Goal: Communication & Community: Participate in discussion

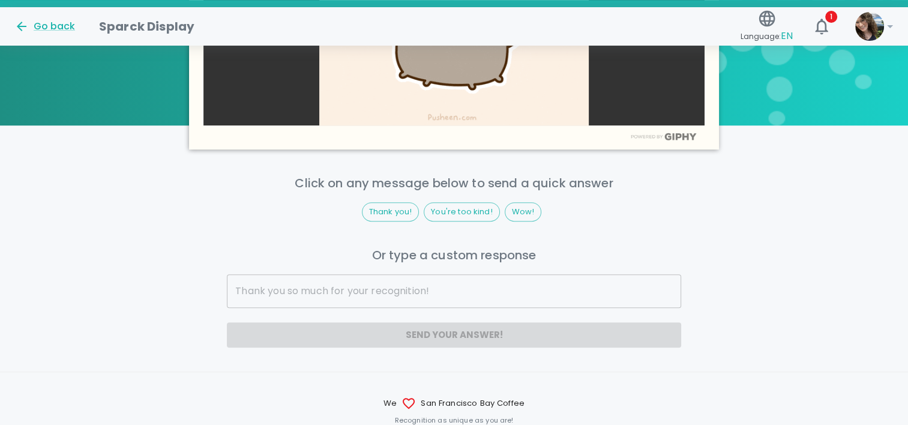
scroll to position [720, 0]
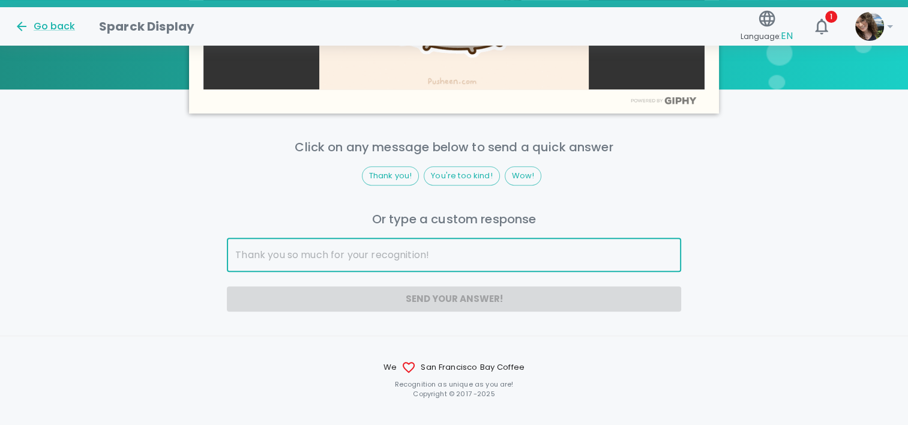
click at [487, 245] on input "text" at bounding box center [454, 255] width 454 height 34
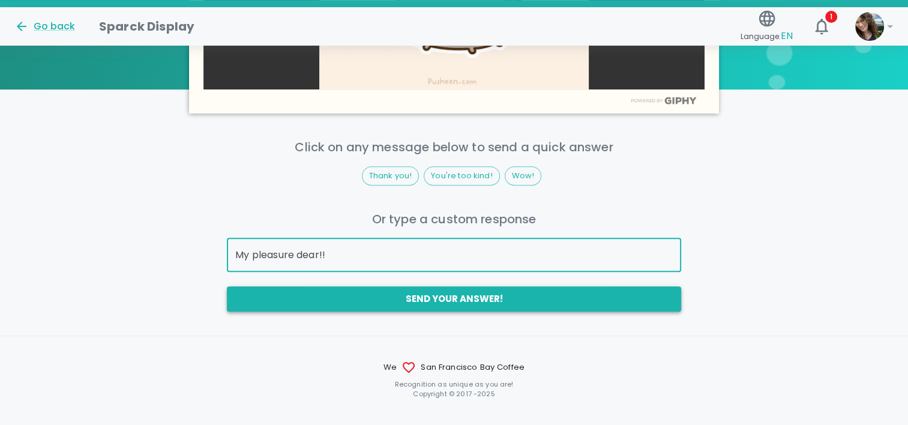
type input "My pleasure dear!!"
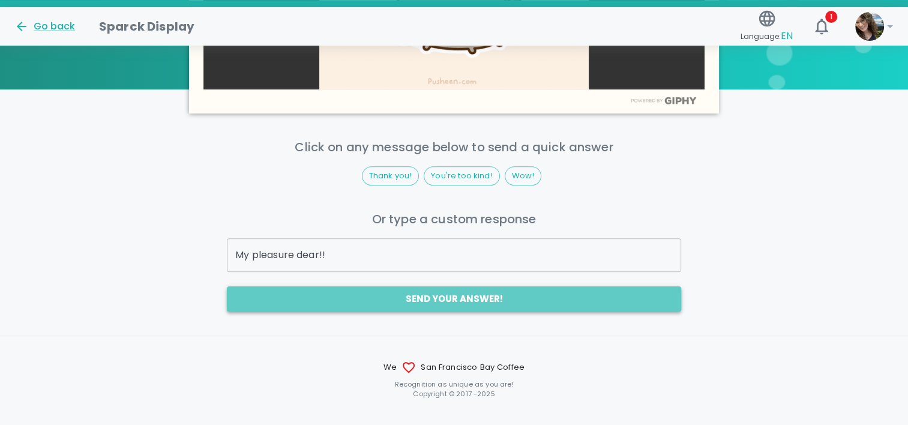
click at [474, 307] on button "Send your answer!" at bounding box center [454, 298] width 454 height 25
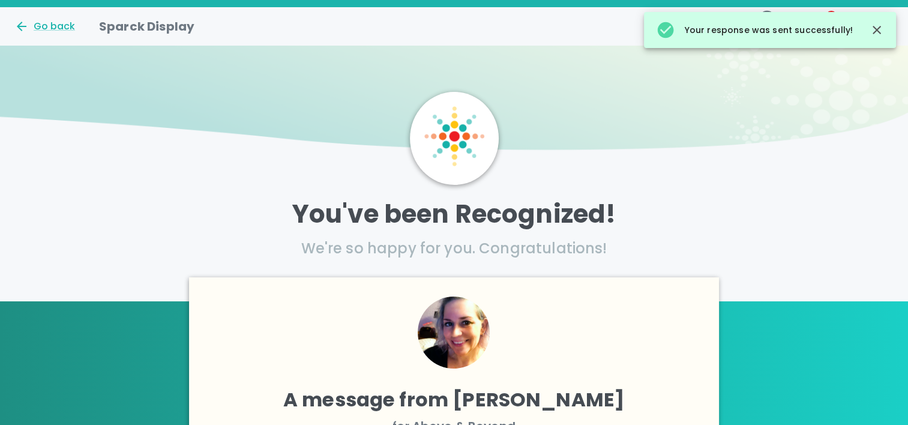
scroll to position [0, 0]
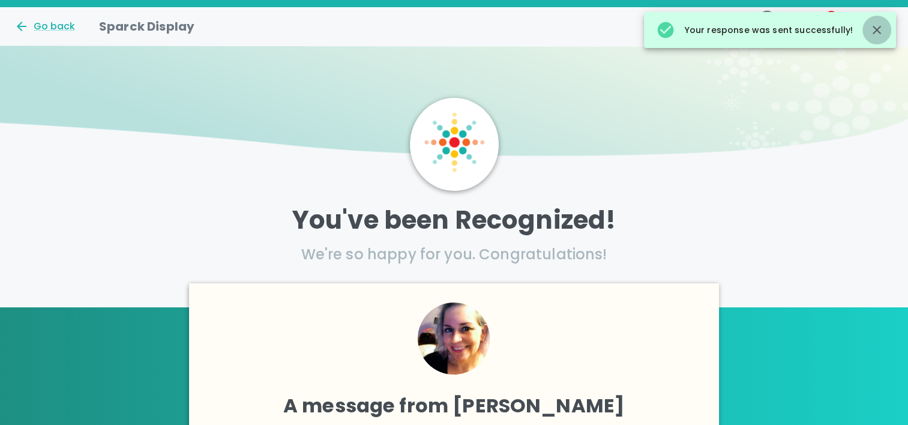
click at [877, 31] on icon "button" at bounding box center [877, 30] width 8 height 8
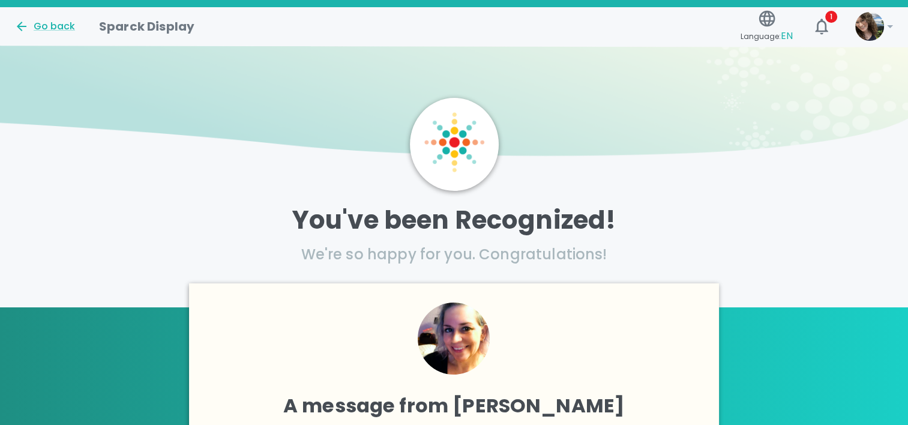
click at [876, 26] on img at bounding box center [869, 26] width 29 height 29
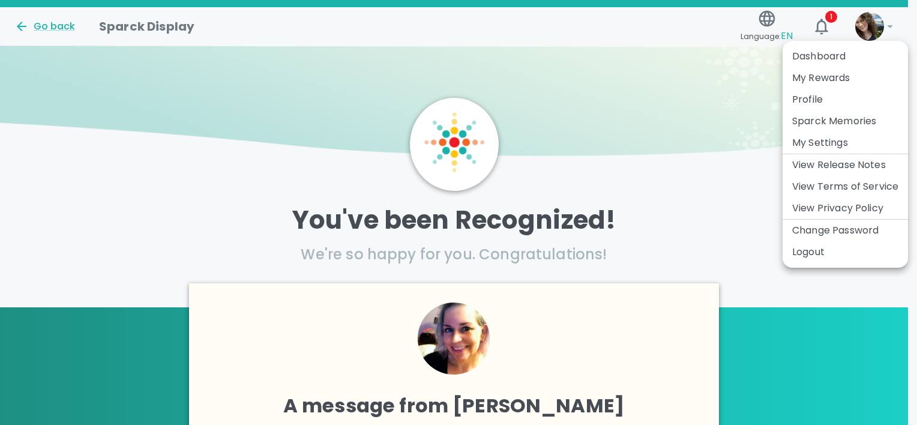
click at [822, 57] on li "Dashboard" at bounding box center [845, 57] width 125 height 22
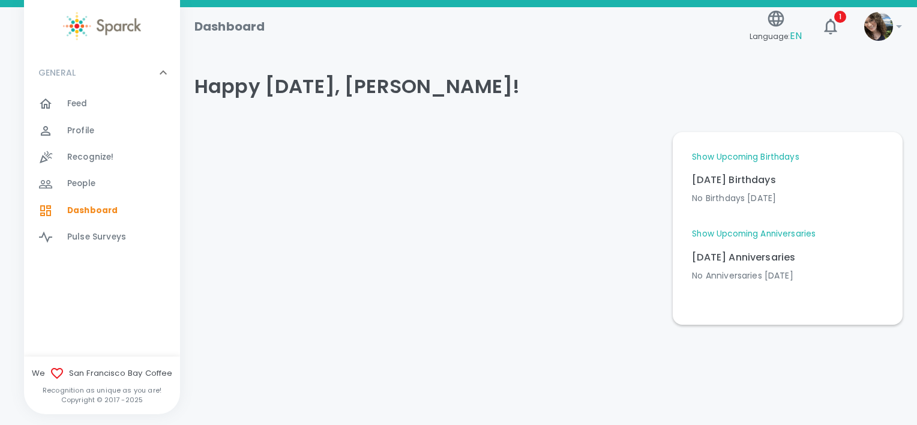
click at [86, 100] on span "Feed" at bounding box center [77, 104] width 20 height 12
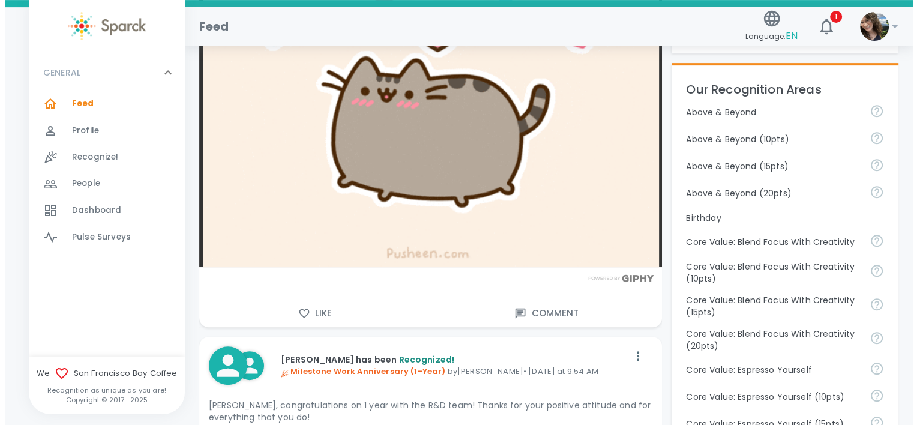
scroll to position [540, 0]
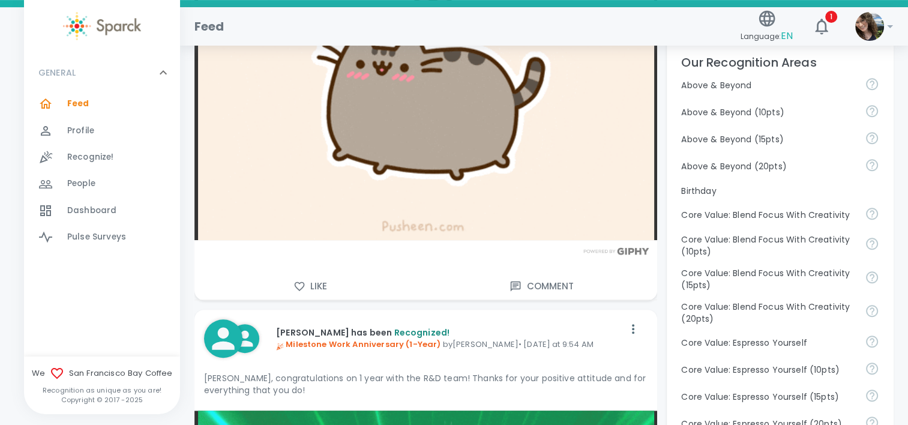
click at [534, 290] on button "Comment" at bounding box center [542, 286] width 232 height 25
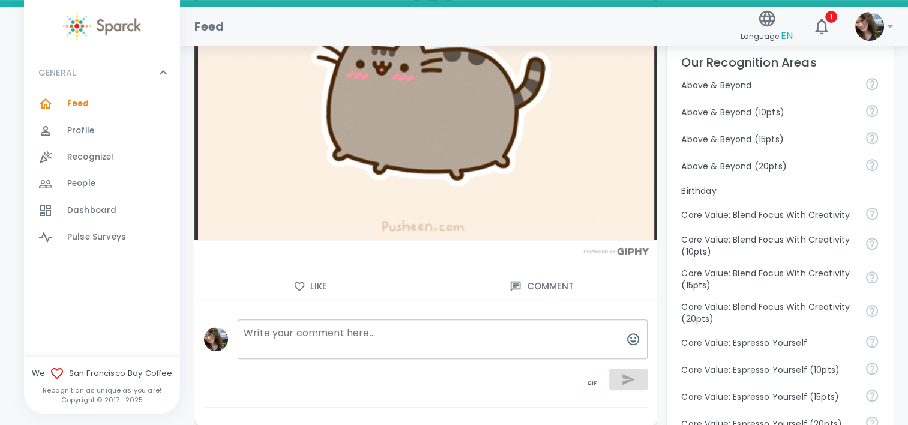
click at [492, 328] on textarea at bounding box center [443, 339] width 410 height 40
type textarea "My pleasure!"
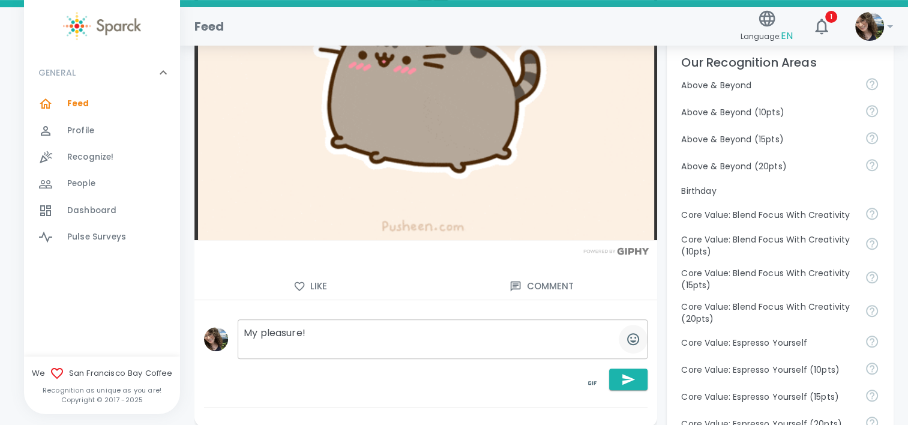
click at [631, 340] on icon "button" at bounding box center [633, 339] width 12 height 12
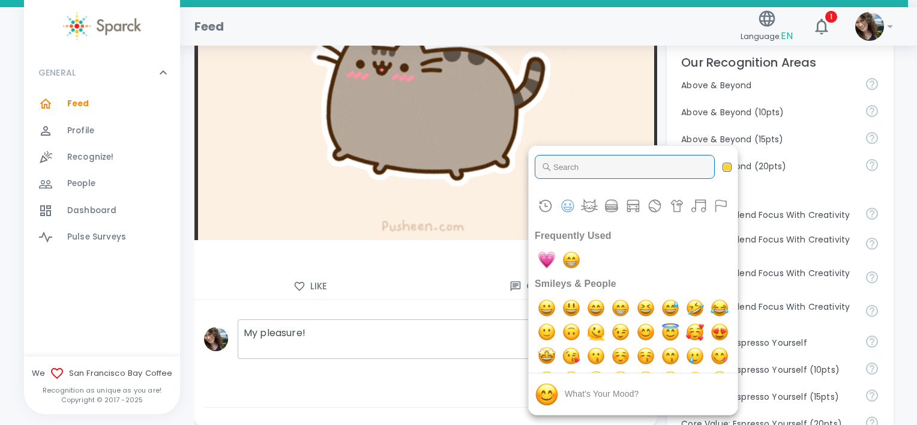
click at [570, 163] on input "Type to search for an emoji" at bounding box center [625, 167] width 180 height 24
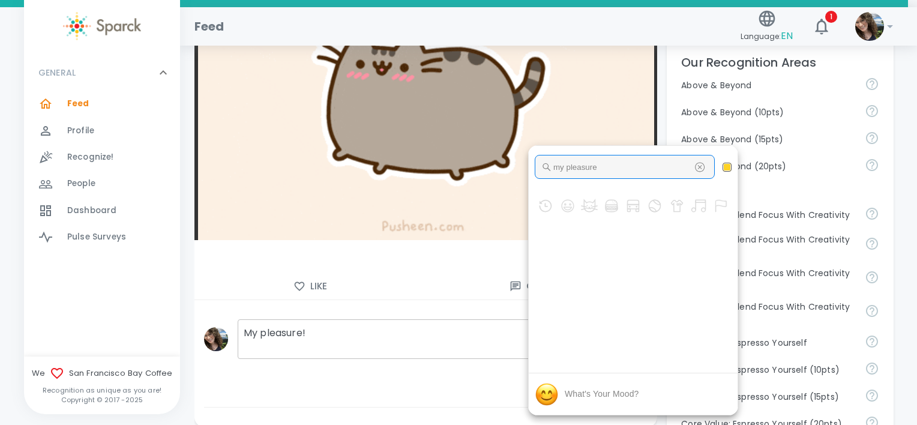
click at [570, 163] on input "my pleasure" at bounding box center [625, 167] width 180 height 24
type input "my pleasure"
click at [429, 305] on div at bounding box center [458, 212] width 917 height 425
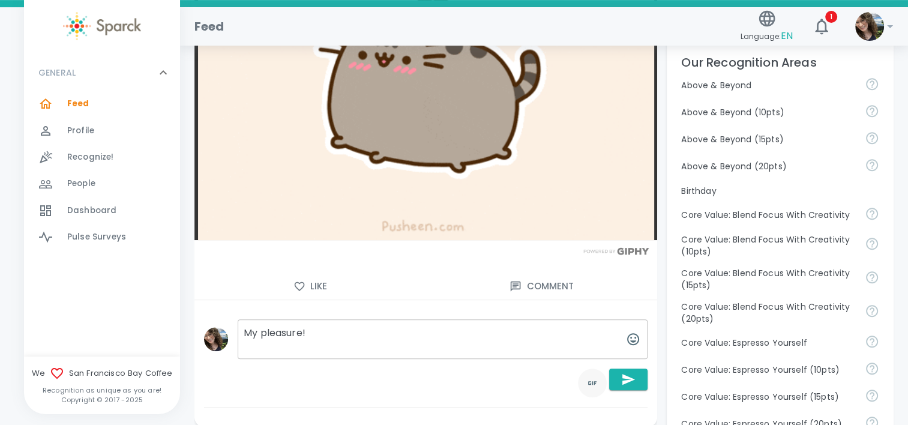
click at [589, 382] on icon "toggle password visibility" at bounding box center [592, 383] width 8 height 4
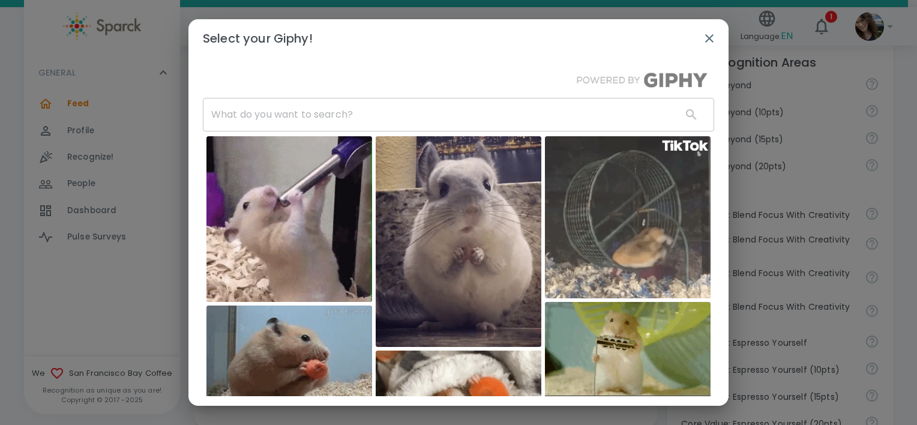
click at [291, 105] on input "text" at bounding box center [437, 115] width 469 height 34
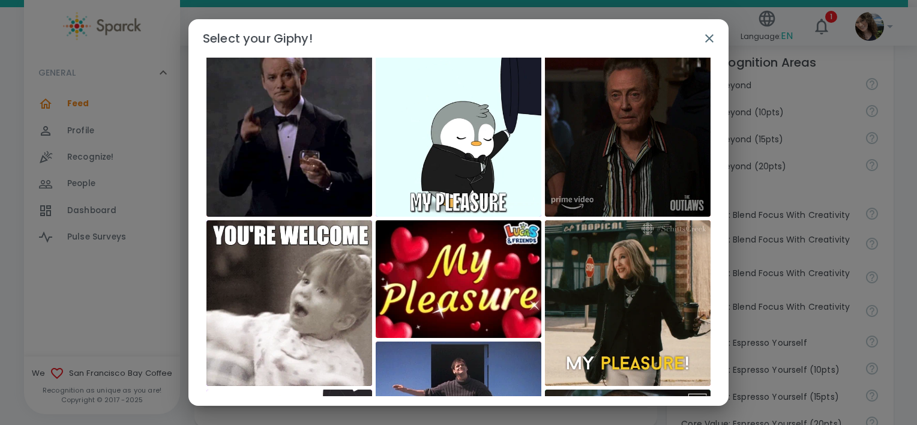
scroll to position [0, 0]
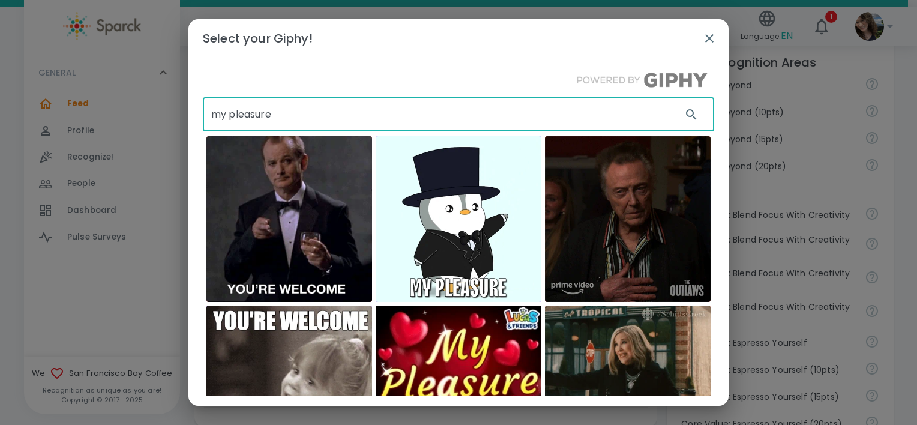
click at [286, 124] on input "my pleasure" at bounding box center [437, 115] width 469 height 34
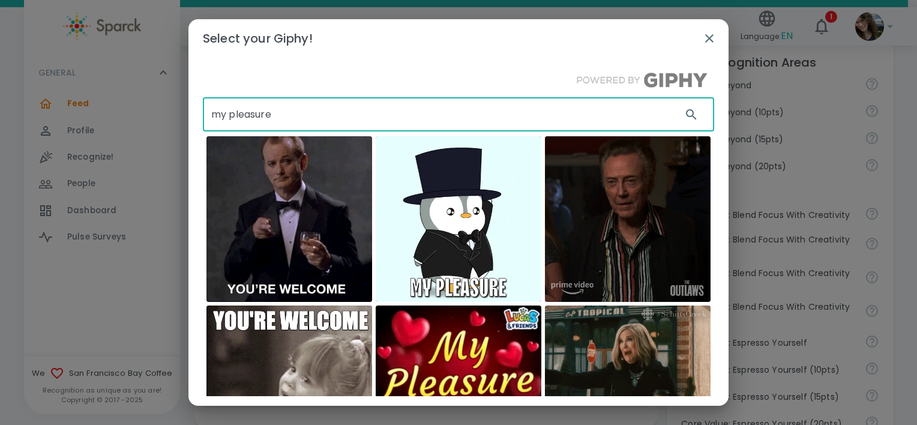
click at [286, 124] on input "my pleasure" at bounding box center [437, 115] width 469 height 34
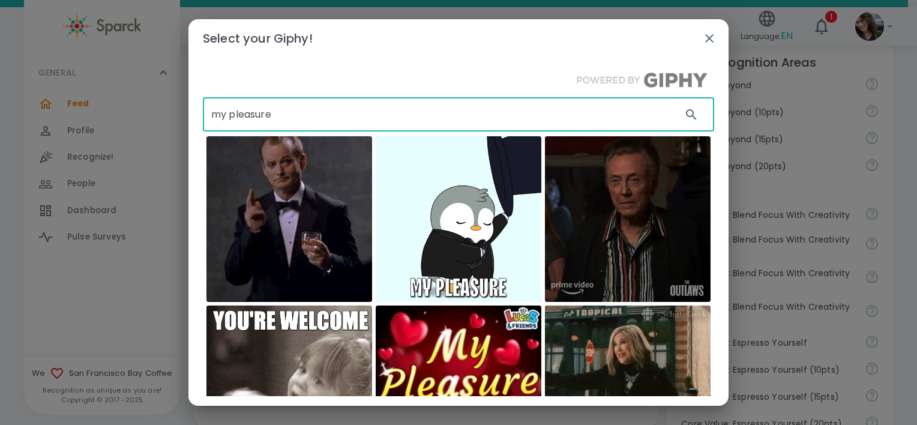
click at [286, 124] on input "my pleasure" at bounding box center [437, 115] width 469 height 34
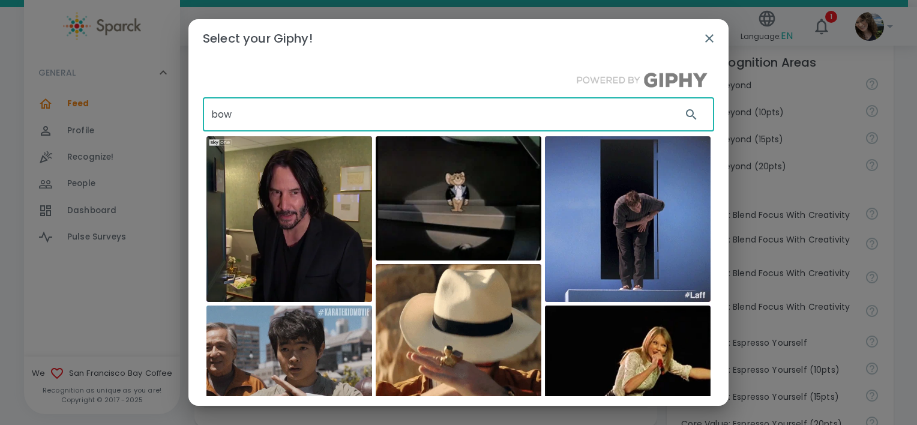
click at [211, 112] on input "bow" at bounding box center [437, 115] width 469 height 34
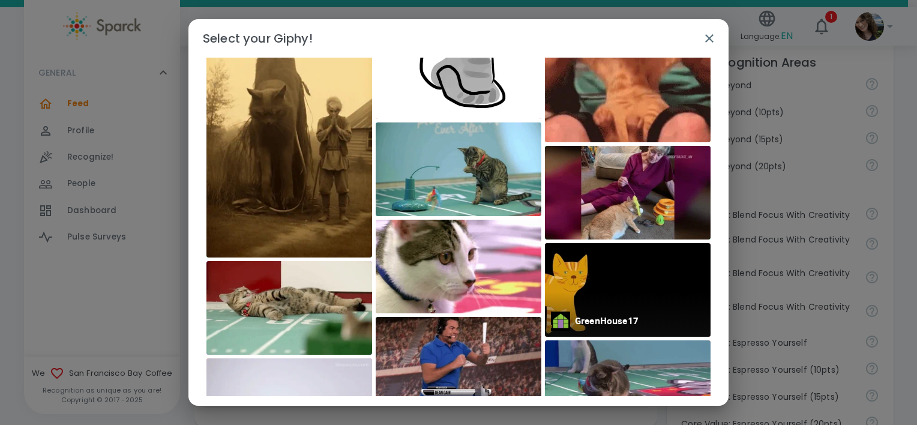
scroll to position [1013, 0]
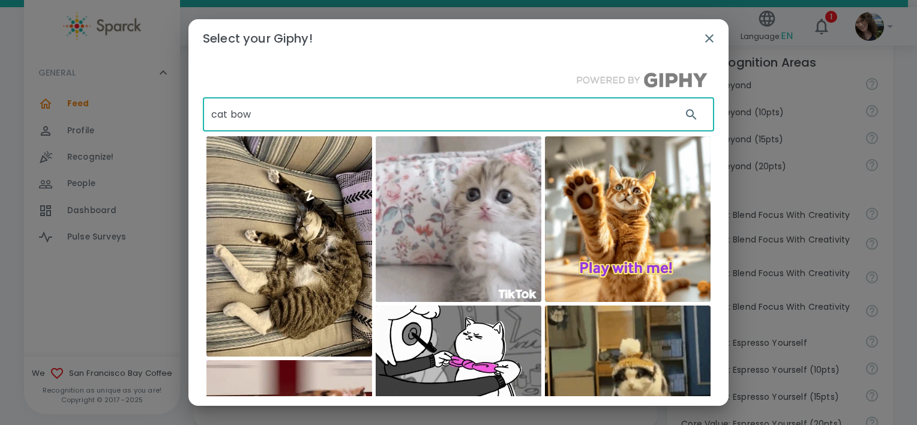
click at [269, 118] on input "cat bow" at bounding box center [437, 115] width 469 height 34
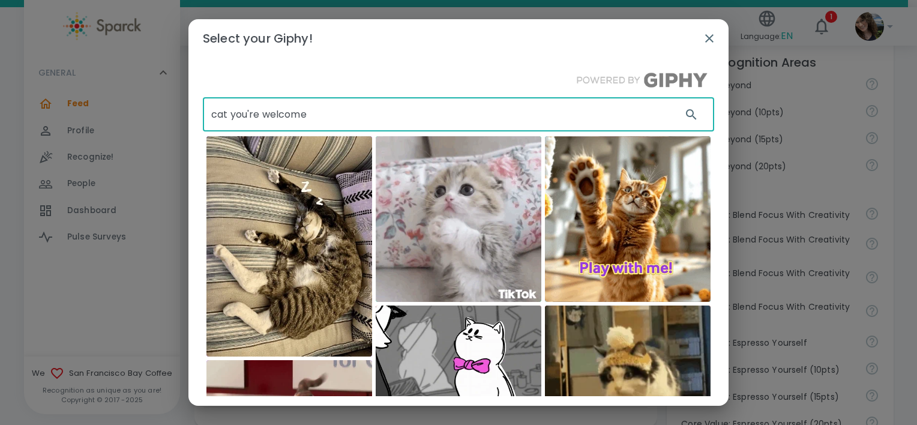
type input "cat you're welcome"
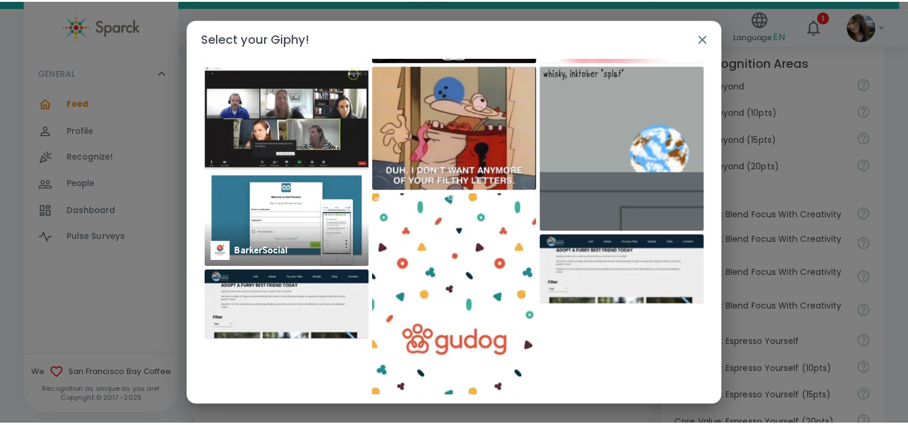
scroll to position [0, 0]
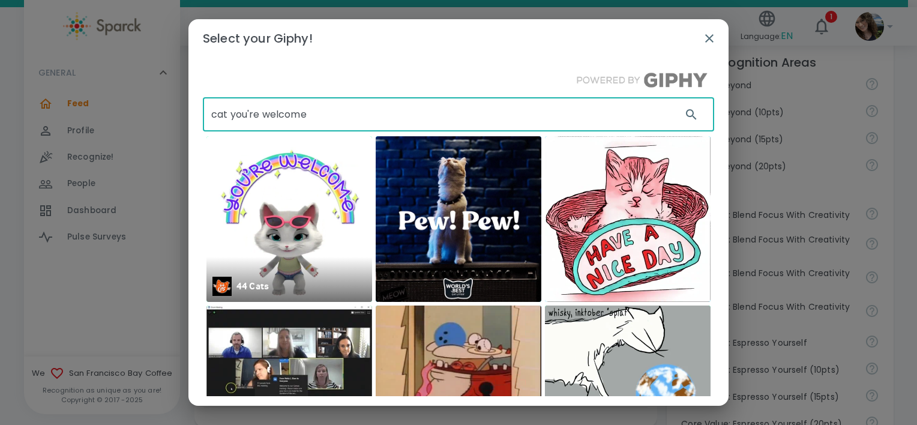
click at [296, 191] on img at bounding box center [289, 219] width 166 height 166
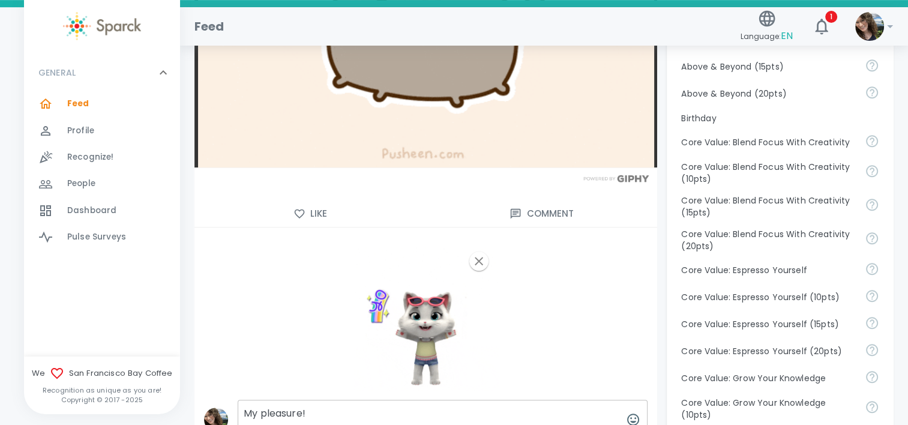
scroll to position [780, 0]
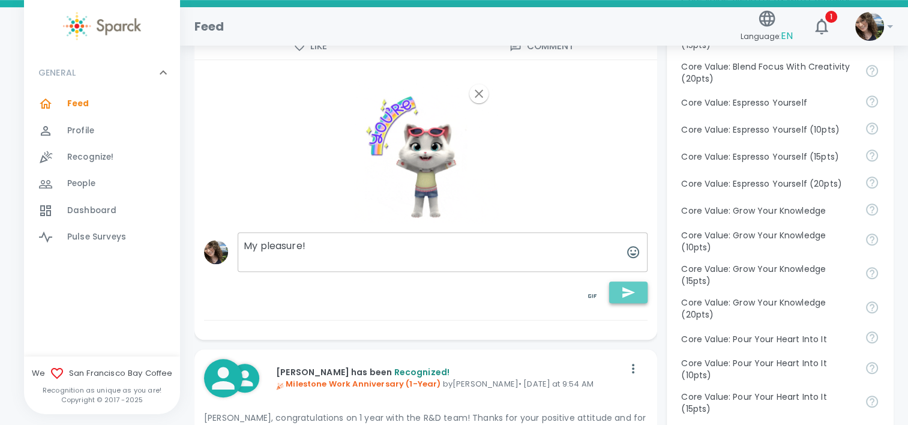
click at [619, 292] on button "button" at bounding box center [628, 292] width 38 height 22
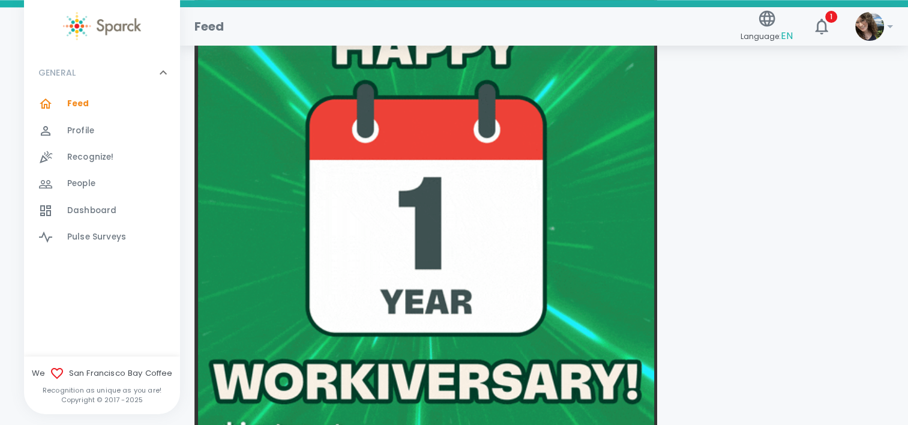
scroll to position [1800, 0]
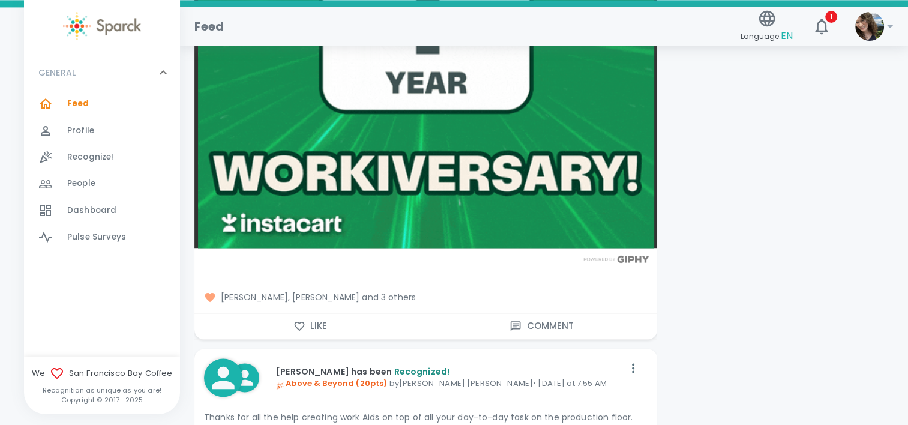
click at [310, 322] on button "Like" at bounding box center [310, 325] width 232 height 25
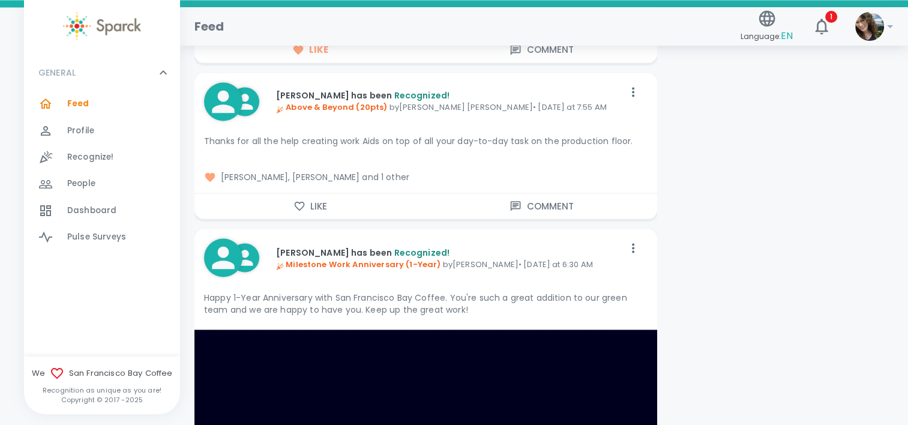
scroll to position [2040, 0]
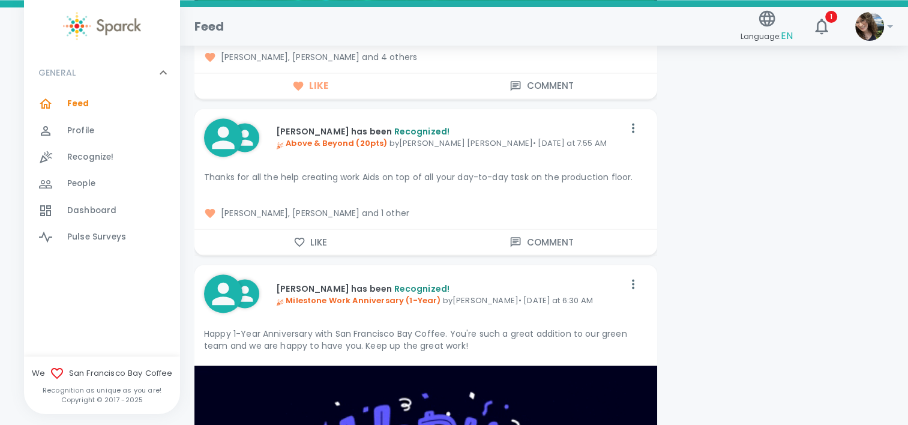
click at [322, 241] on button "Like" at bounding box center [310, 241] width 232 height 25
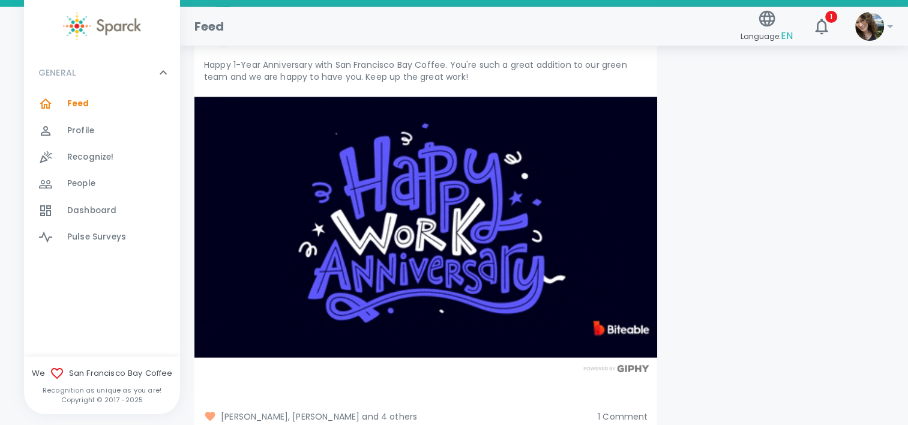
scroll to position [2461, 0]
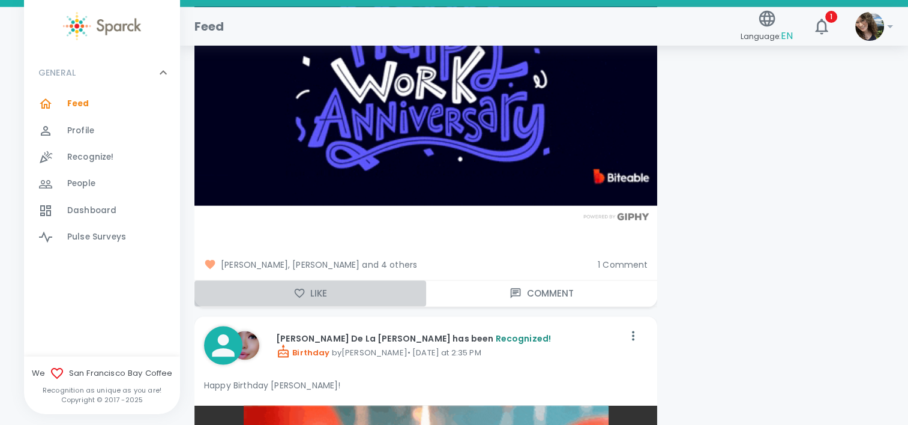
click at [318, 286] on button "Like" at bounding box center [310, 293] width 232 height 25
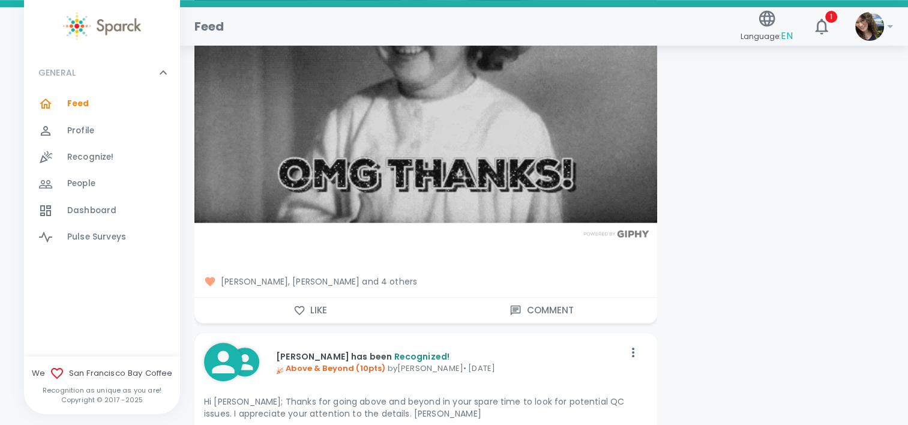
scroll to position [5461, 0]
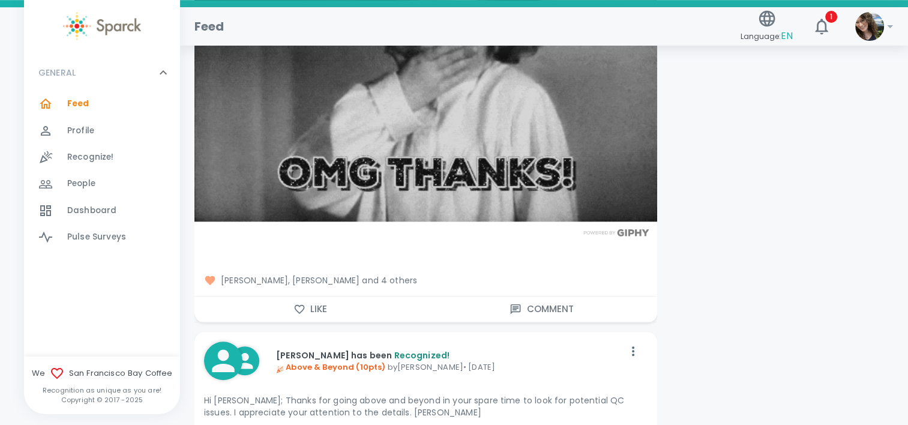
click at [301, 303] on icon "button" at bounding box center [299, 309] width 12 height 12
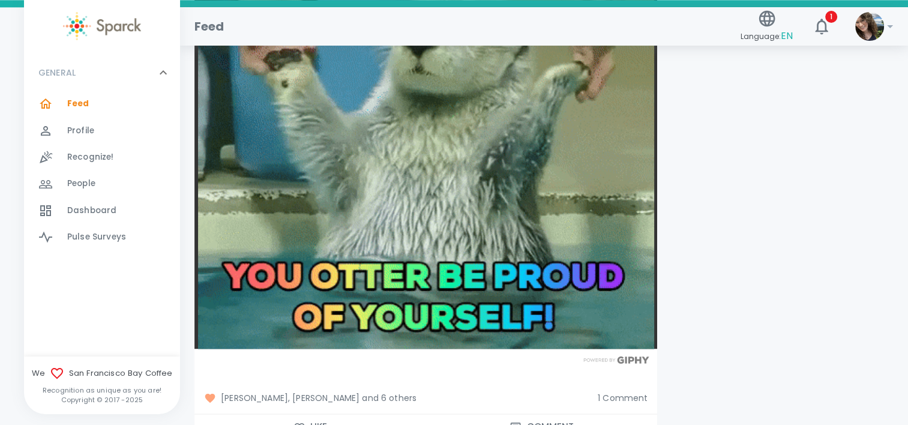
scroll to position [6121, 0]
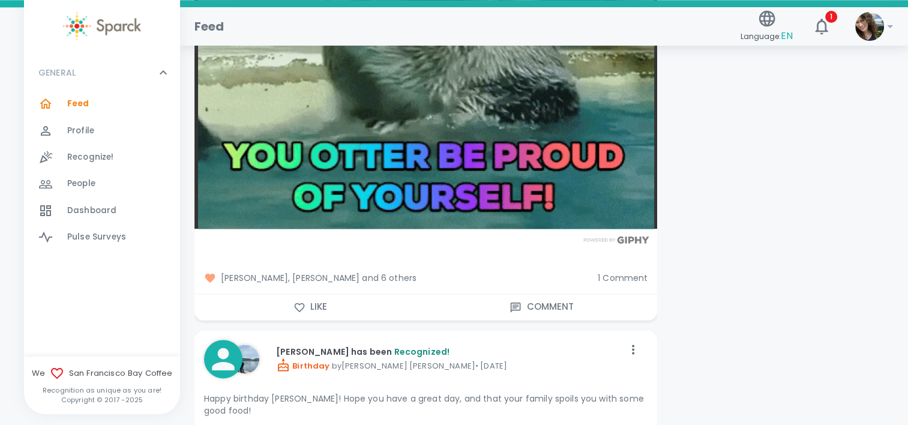
click at [338, 301] on button "Like" at bounding box center [310, 306] width 232 height 25
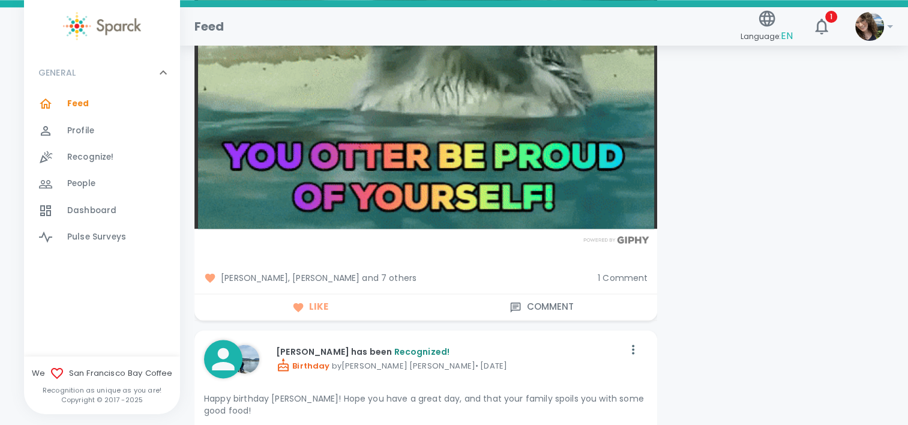
click at [619, 277] on span "1 Comment" at bounding box center [623, 278] width 50 height 12
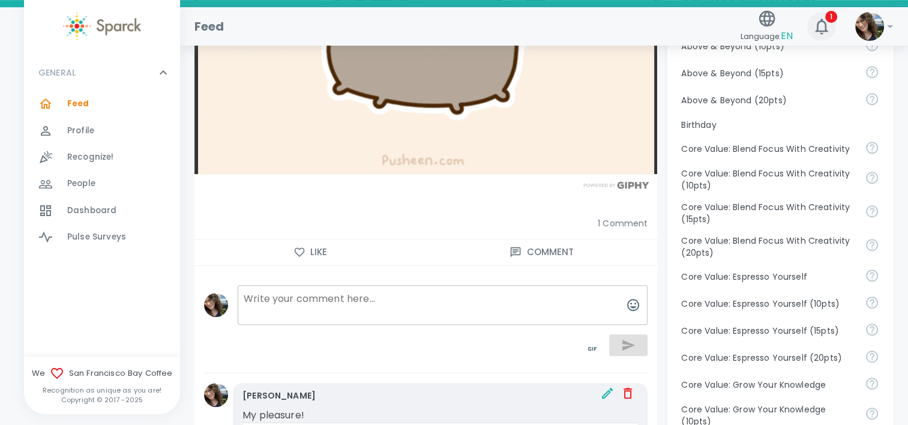
scroll to position [600, 0]
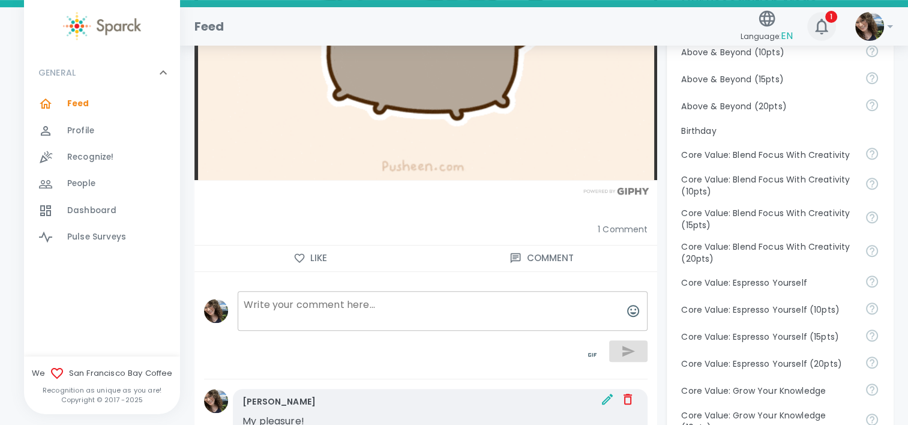
click at [821, 17] on icon "button" at bounding box center [821, 26] width 19 height 19
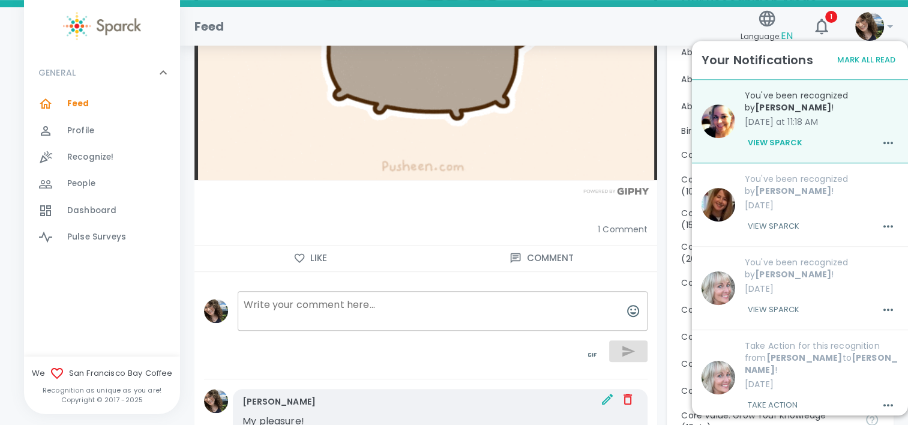
click at [821, 208] on p "[DATE]" at bounding box center [822, 205] width 154 height 12
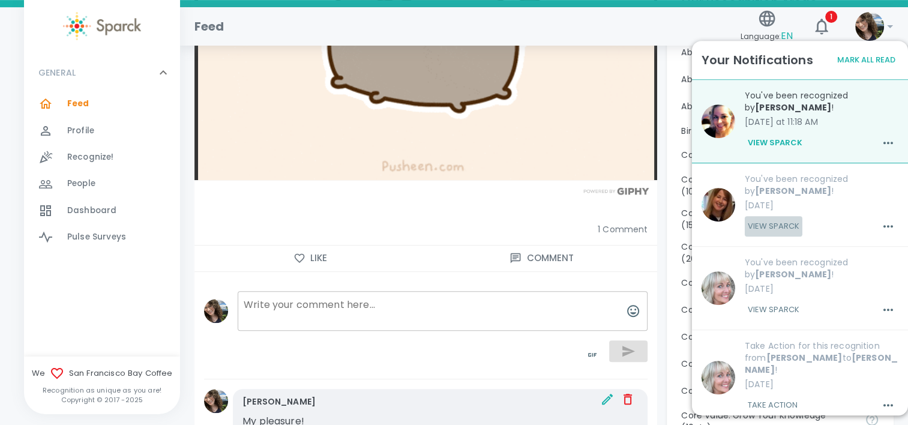
click at [769, 224] on button "View Sparck" at bounding box center [774, 226] width 58 height 20
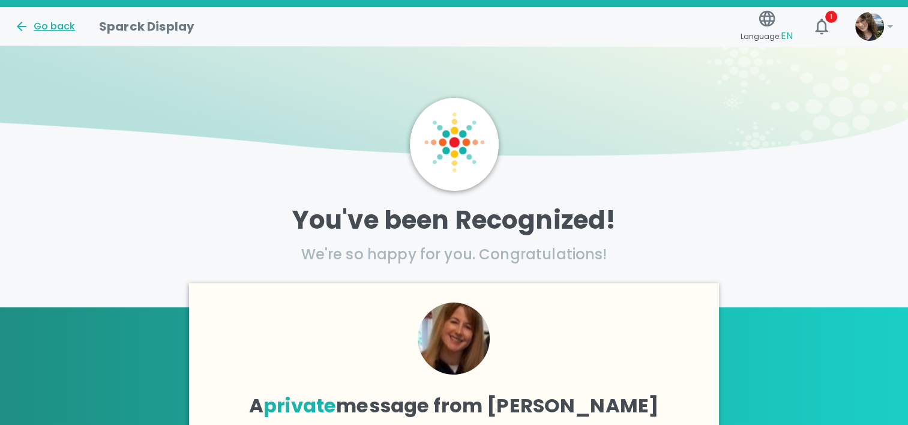
click at [43, 23] on div "Go back" at bounding box center [44, 26] width 61 height 14
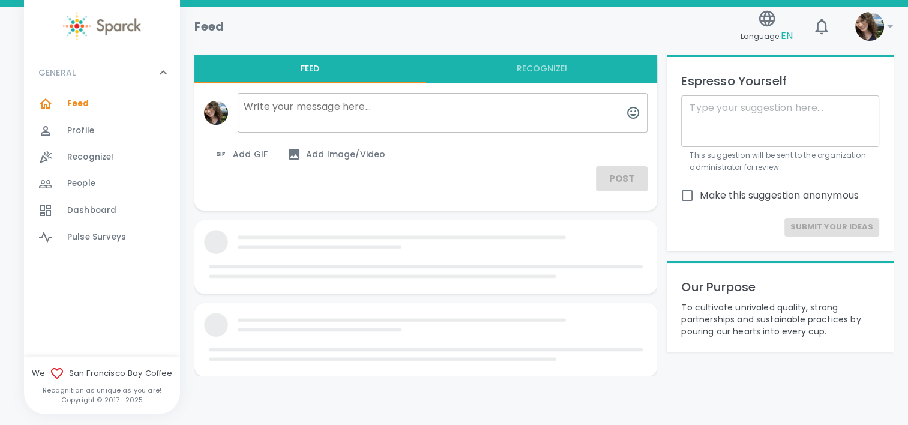
scroll to position [29, 0]
